Goal: Transaction & Acquisition: Purchase product/service

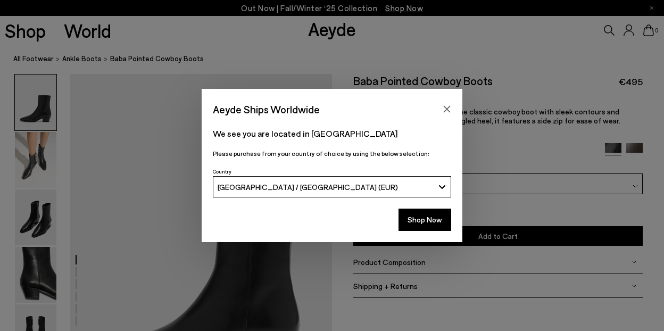
scroll to position [106, 0]
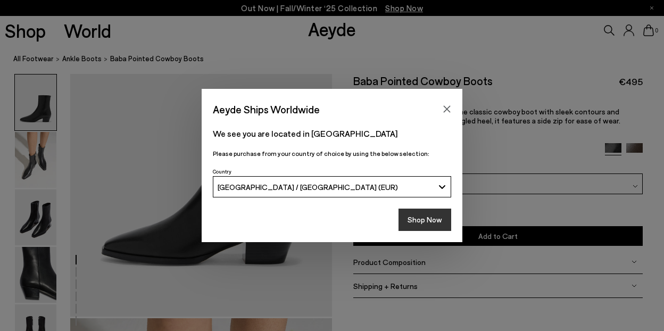
click at [425, 215] on button "Shop Now" at bounding box center [424, 220] width 53 height 22
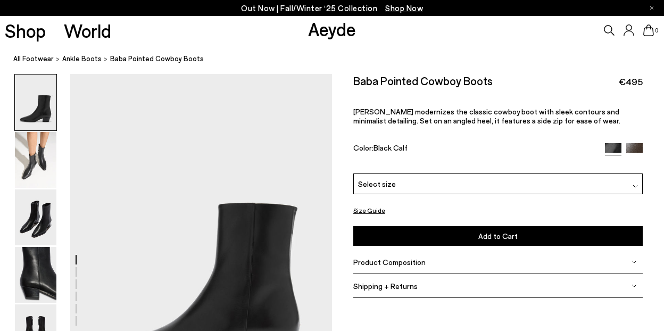
click at [422, 185] on div "Select size" at bounding box center [497, 183] width 289 height 21
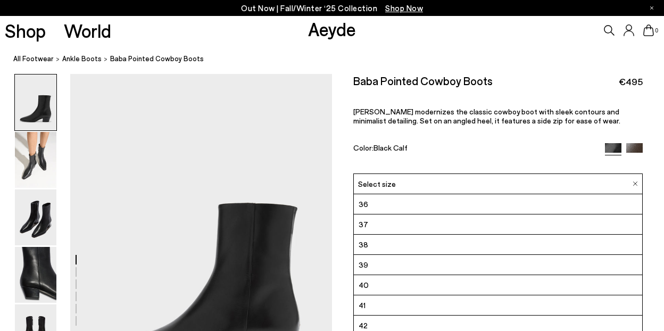
click at [394, 226] on li "37" at bounding box center [498, 224] width 288 height 20
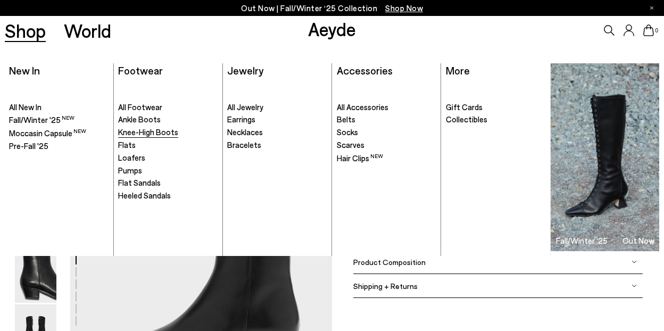
click at [157, 134] on span "Knee-High Boots" at bounding box center [148, 132] width 60 height 10
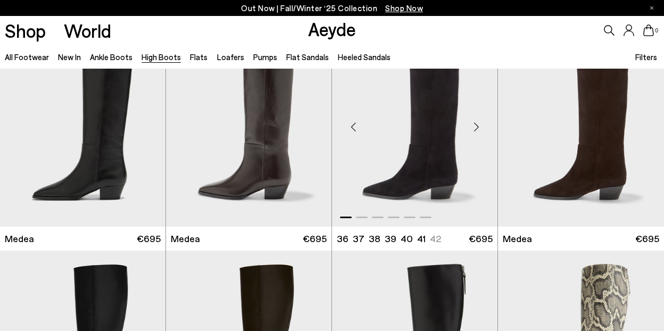
scroll to position [266, 0]
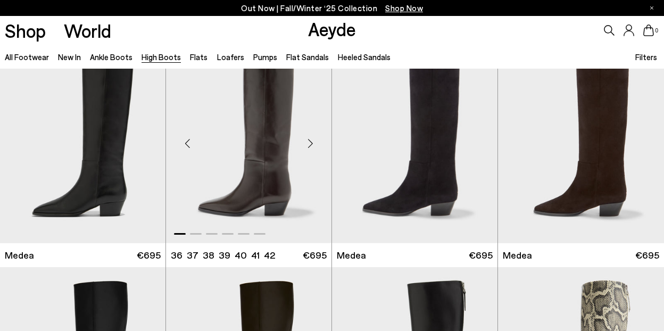
click at [267, 154] on img "1 / 6" at bounding box center [248, 139] width 165 height 208
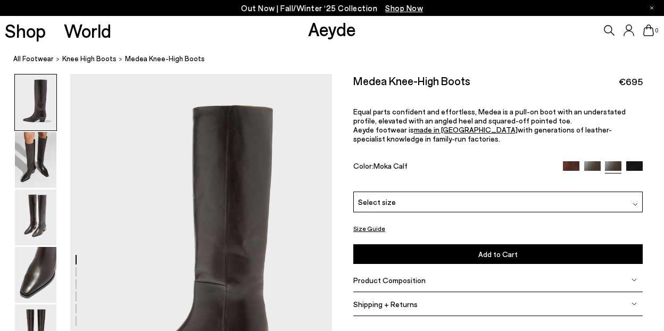
click at [414, 200] on div "Select size" at bounding box center [497, 202] width 289 height 21
